Goal: Register for event/course

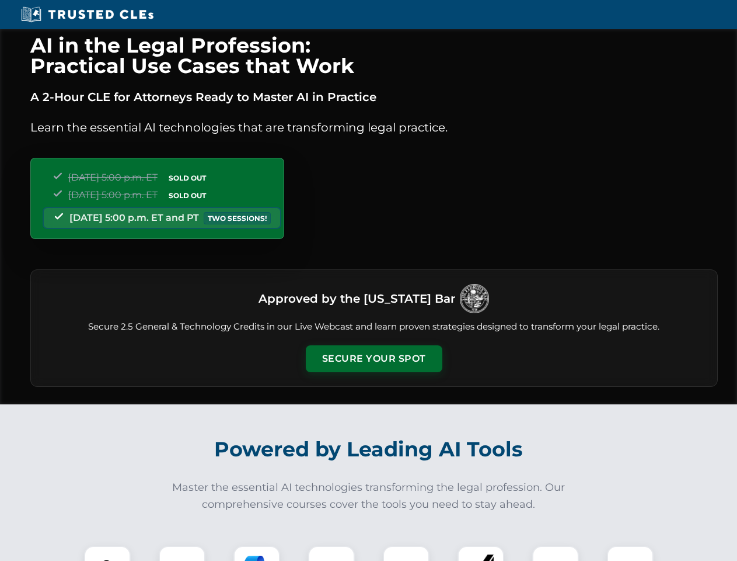
click at [374, 359] on button "Secure Your Spot" at bounding box center [374, 358] width 137 height 27
click at [107, 553] on img at bounding box center [108, 569] width 34 height 34
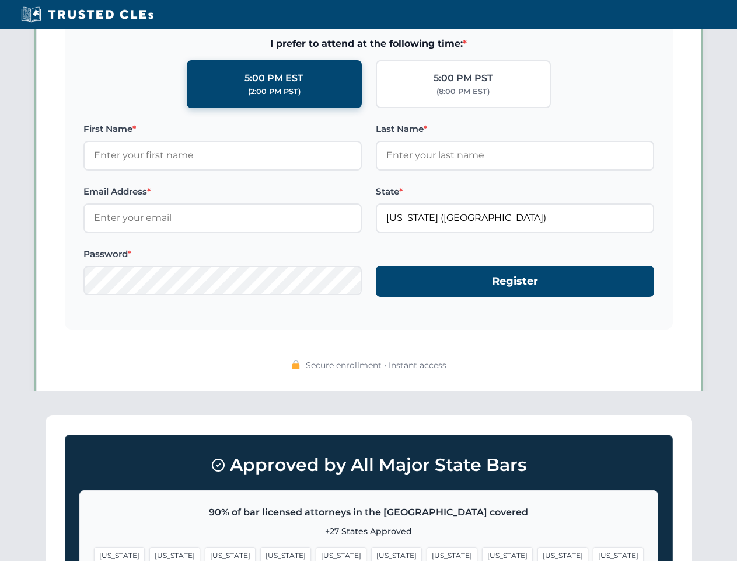
click at [427, 553] on span "[US_STATE]" at bounding box center [452, 555] width 51 height 17
click at [538, 553] on span "[US_STATE]" at bounding box center [563, 555] width 51 height 17
